Goal: Task Accomplishment & Management: Manage account settings

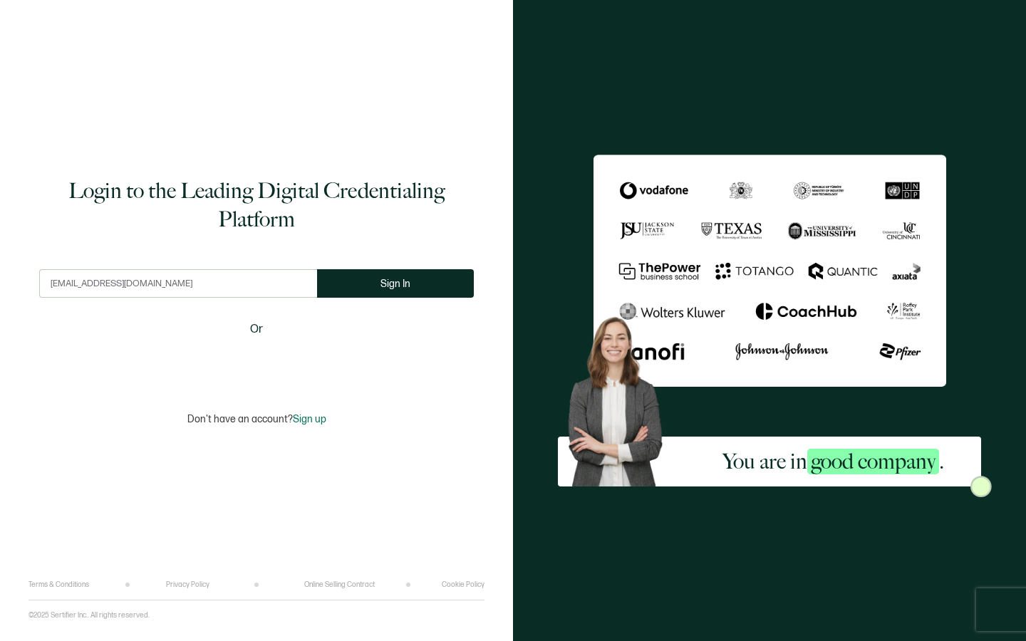
type input "info@brillianceadvancedbeautyeducation.com"
click at [445, 301] on form "info@brillianceadvancedbeautyeducation.com This doesn't look like a valid email…" at bounding box center [256, 289] width 435 height 41
click at [442, 291] on button "Sign In" at bounding box center [395, 283] width 157 height 28
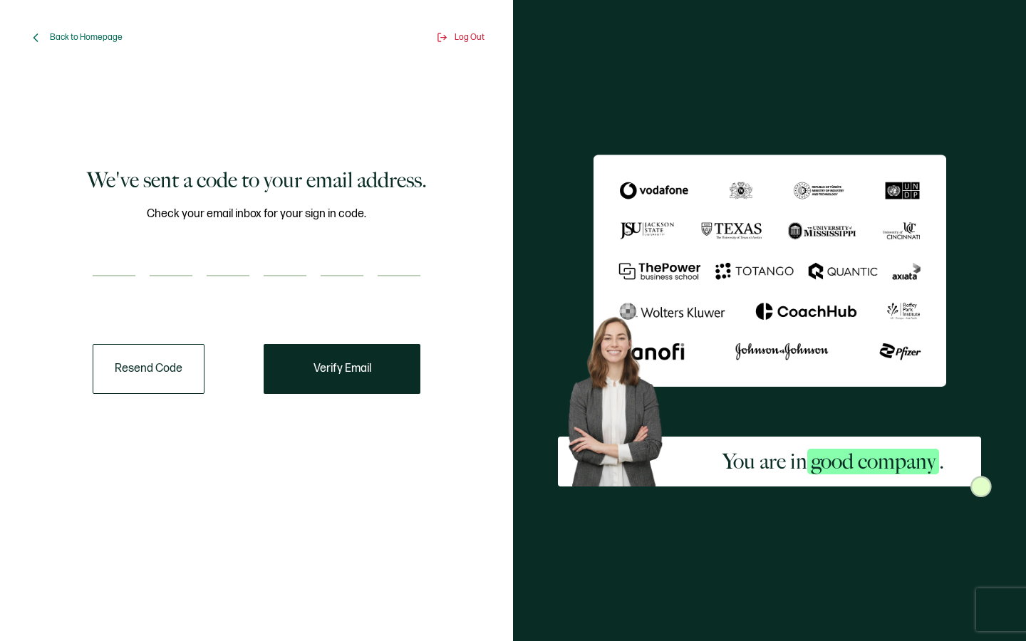
click at [100, 266] on input "number" at bounding box center [114, 262] width 43 height 28
type input "2"
type input "6"
type input "8"
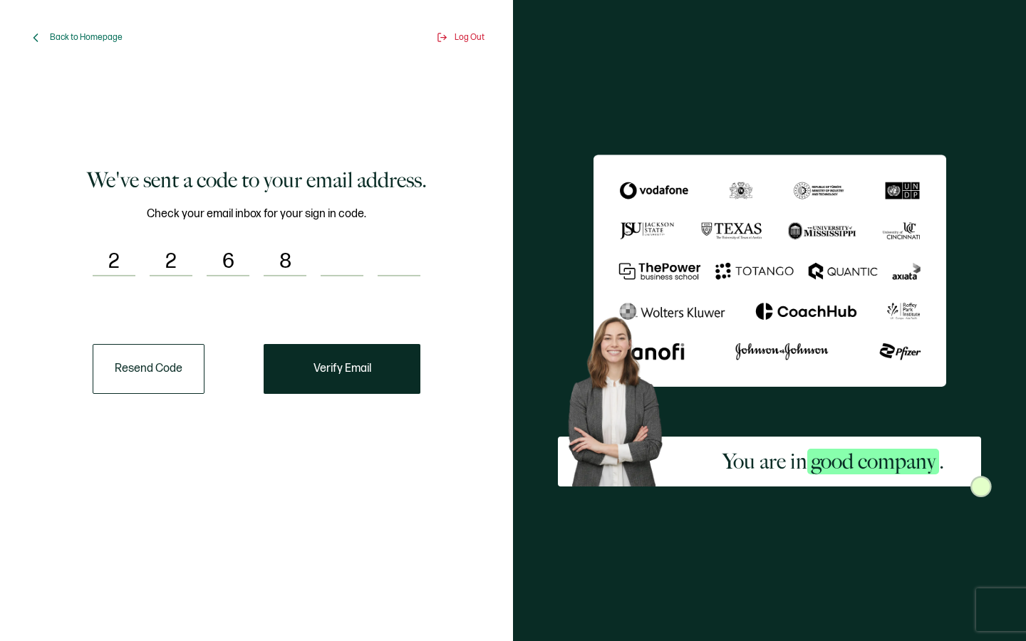
type input "4"
type input "7"
